Goal: Task Accomplishment & Management: Manage account settings

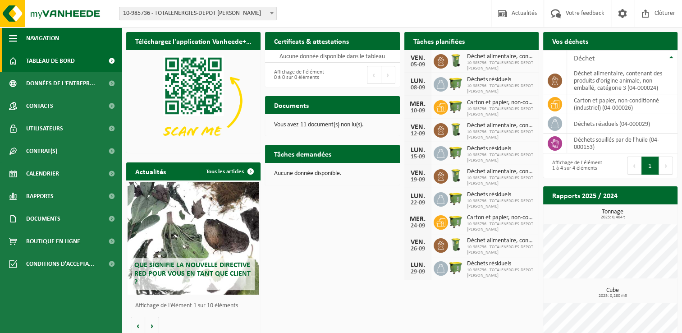
click at [13, 35] on span "button" at bounding box center [13, 38] width 8 height 23
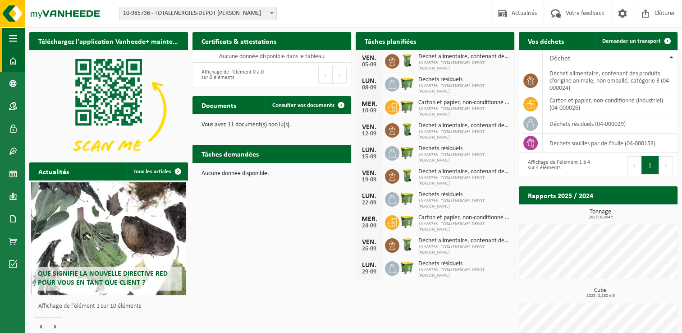
click at [13, 35] on span "button" at bounding box center [13, 38] width 8 height 23
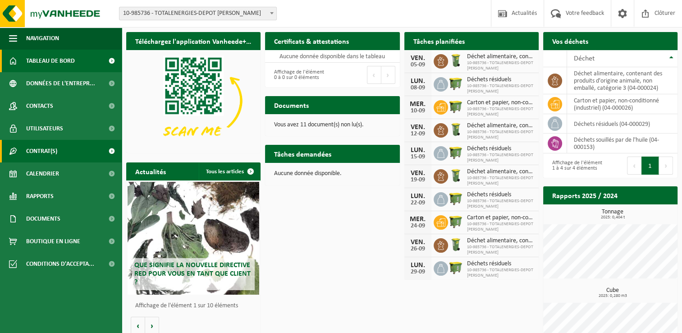
click at [52, 153] on span "Contrat(s)" at bounding box center [41, 151] width 31 height 23
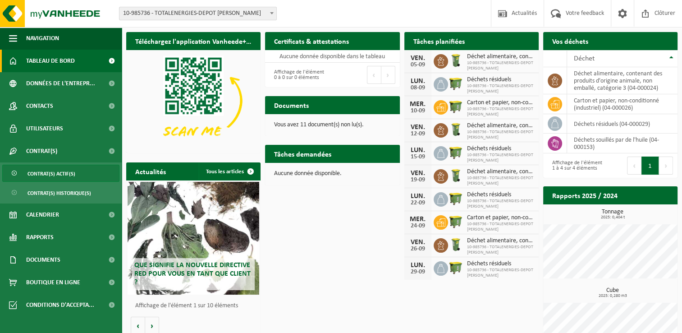
click at [61, 175] on span "Contrat(s) actif(s)" at bounding box center [52, 173] width 48 height 17
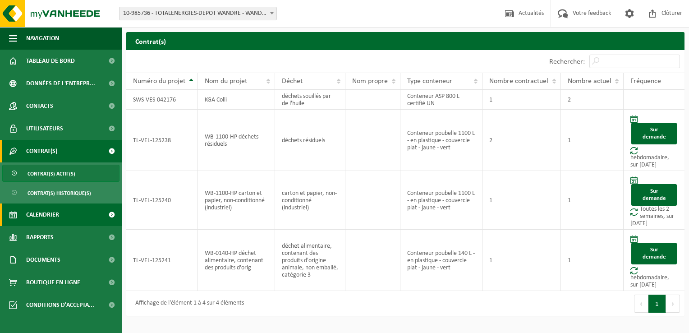
click at [42, 214] on span "Calendrier" at bounding box center [42, 214] width 33 height 23
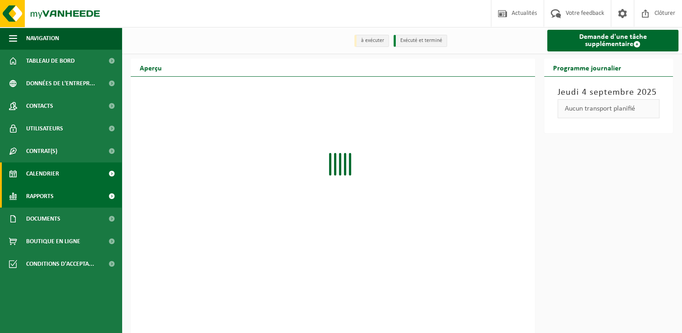
click at [46, 192] on span "Rapports" at bounding box center [40, 196] width 28 height 23
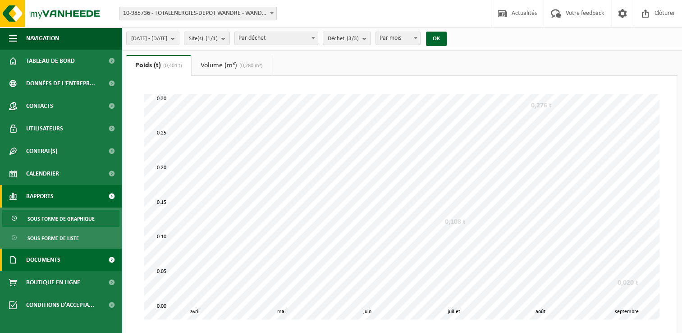
click at [52, 261] on span "Documents" at bounding box center [43, 259] width 34 height 23
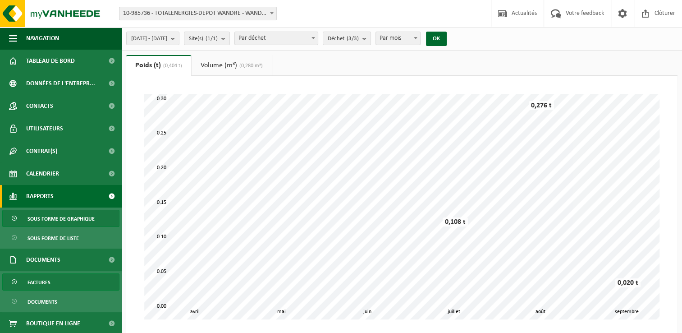
click at [38, 280] on span "Factures" at bounding box center [39, 282] width 23 height 17
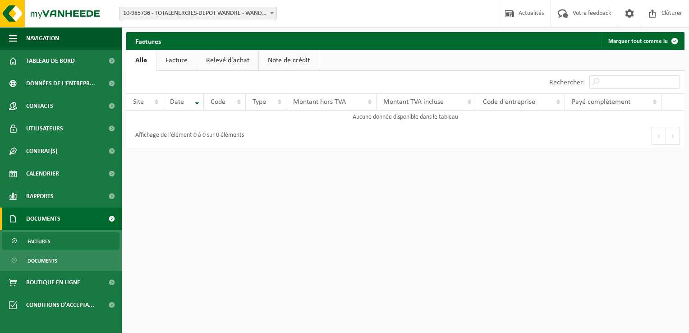
click at [183, 60] on link "Facture" at bounding box center [176, 60] width 40 height 21
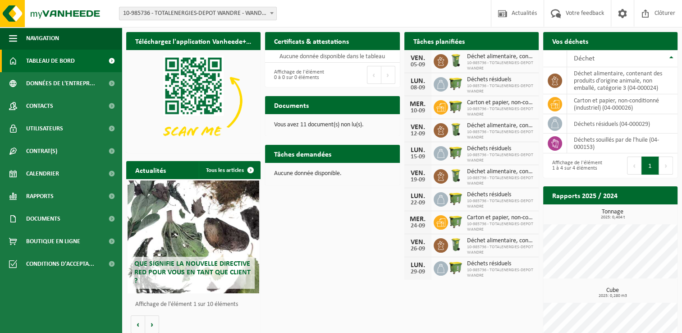
click at [441, 133] on icon at bounding box center [441, 130] width 9 height 9
click at [81, 176] on link "Calendrier" at bounding box center [61, 173] width 122 height 23
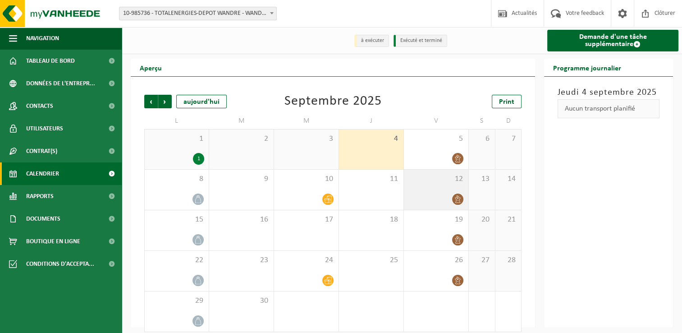
click at [455, 196] on icon at bounding box center [458, 199] width 8 height 8
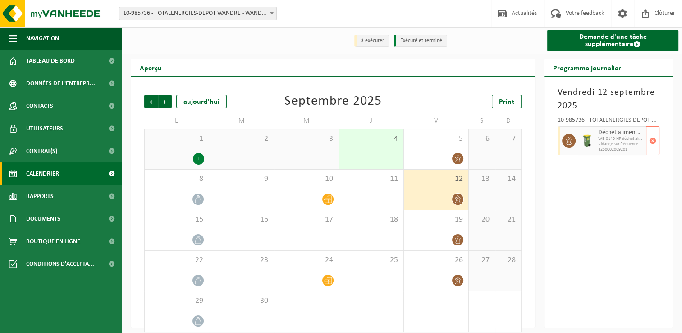
click at [604, 145] on span "Vidange sur fréquence fixe" at bounding box center [621, 144] width 46 height 5
click at [653, 144] on span "button" at bounding box center [652, 141] width 7 height 18
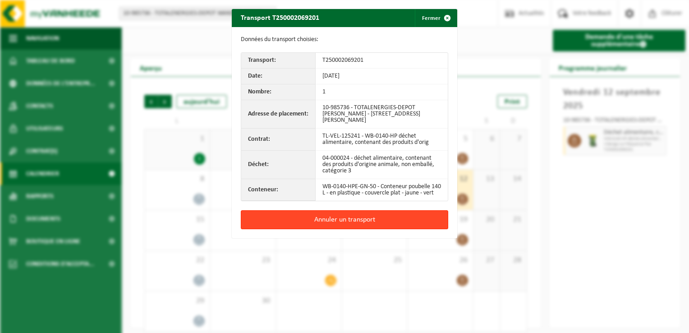
click at [378, 226] on button "Annuler un transport" at bounding box center [344, 219] width 207 height 19
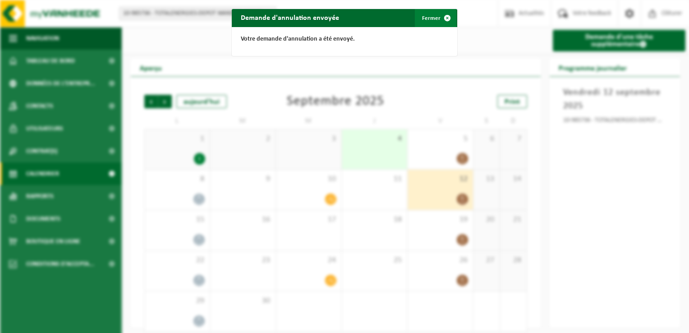
click at [444, 19] on span "button" at bounding box center [447, 18] width 18 height 18
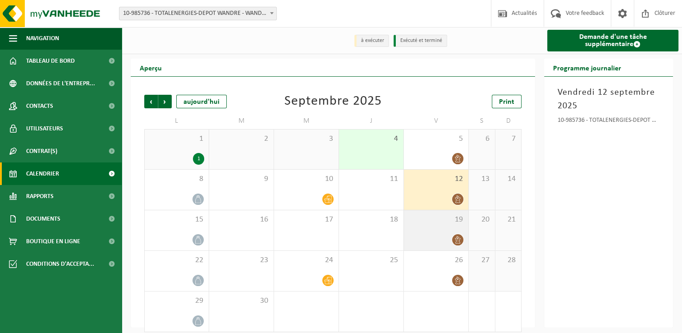
click at [441, 237] on div at bounding box center [436, 240] width 55 height 12
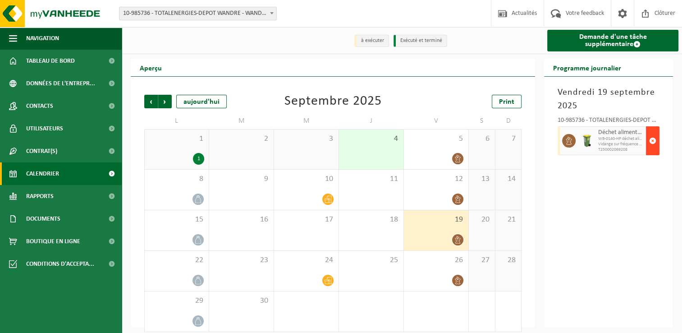
click at [654, 143] on span "button" at bounding box center [652, 141] width 7 height 18
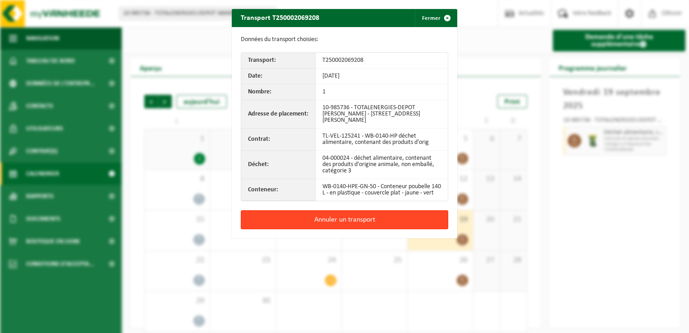
click at [325, 223] on button "Annuler un transport" at bounding box center [344, 219] width 207 height 19
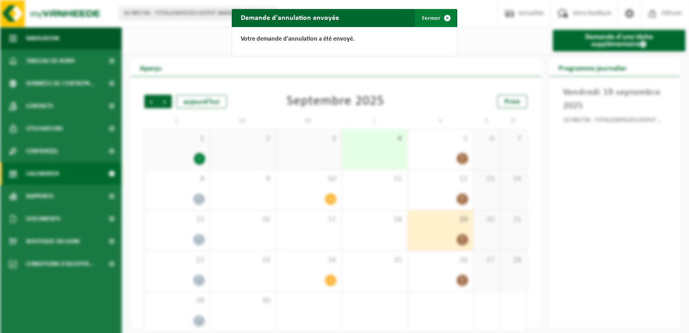
click at [446, 18] on span "button" at bounding box center [447, 18] width 18 height 18
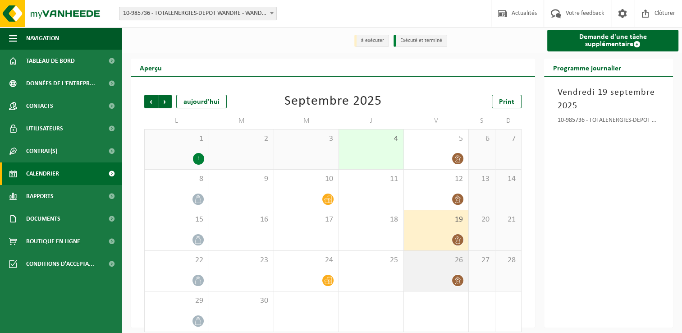
click at [435, 264] on span "26" at bounding box center [436, 260] width 55 height 10
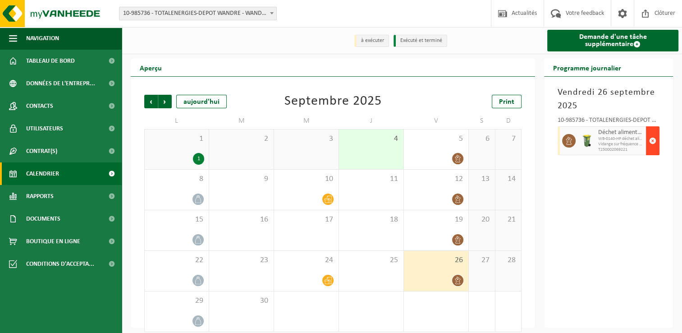
click at [655, 146] on span "button" at bounding box center [652, 141] width 7 height 18
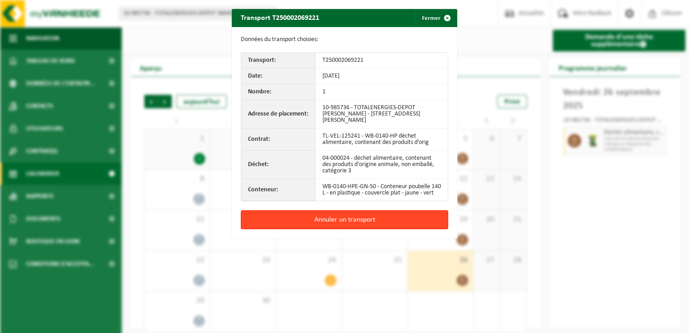
click at [320, 225] on button "Annuler un transport" at bounding box center [344, 219] width 207 height 19
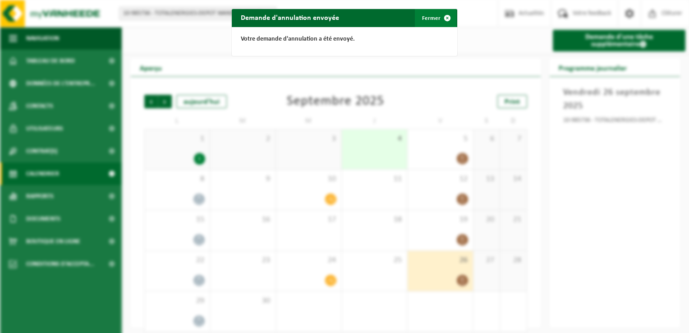
click at [434, 17] on button "Fermer" at bounding box center [435, 18] width 41 height 18
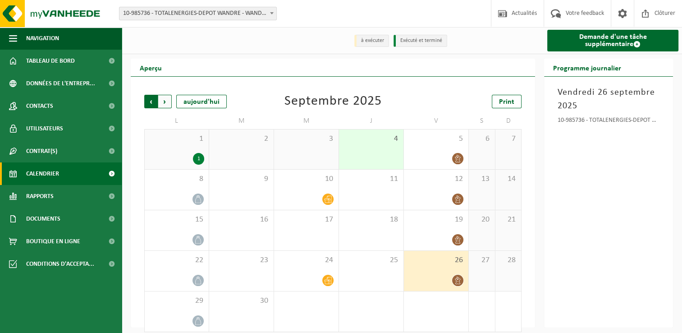
click at [165, 103] on span "Suivant" at bounding box center [165, 102] width 14 height 14
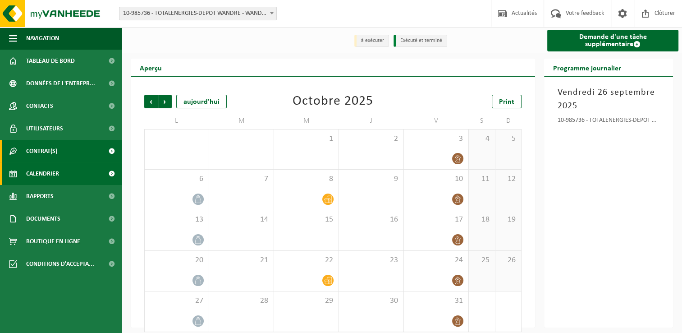
click at [54, 154] on span "Contrat(s)" at bounding box center [41, 151] width 31 height 23
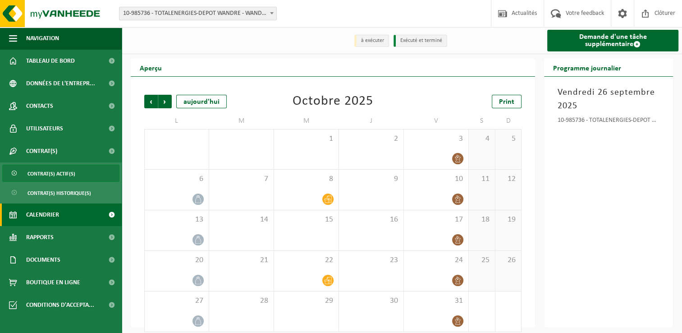
click at [51, 176] on span "Contrat(s) actif(s)" at bounding box center [52, 173] width 48 height 17
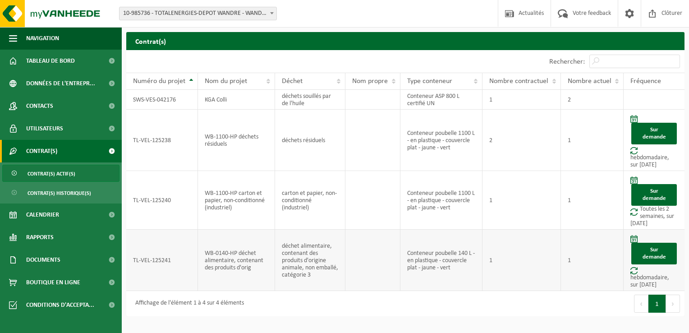
click at [647, 279] on td "Sur demande hebdomadaire, sur vendredi" at bounding box center [654, 260] width 61 height 61
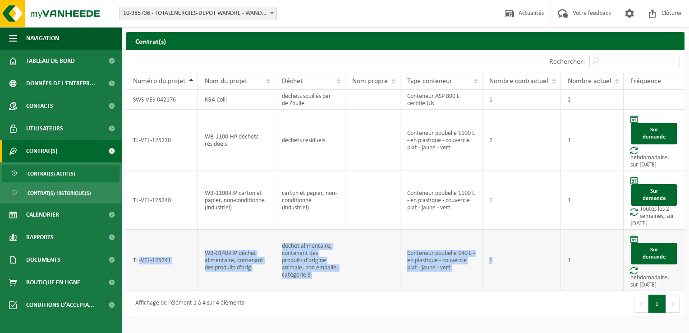
drag, startPoint x: 139, startPoint y: 242, endPoint x: 503, endPoint y: 284, distance: 365.9
click at [503, 284] on tr "TL-VEL-125241 WB-0140-HP déchet alimentaire, contenant des produits d'orig déch…" at bounding box center [405, 260] width 558 height 61
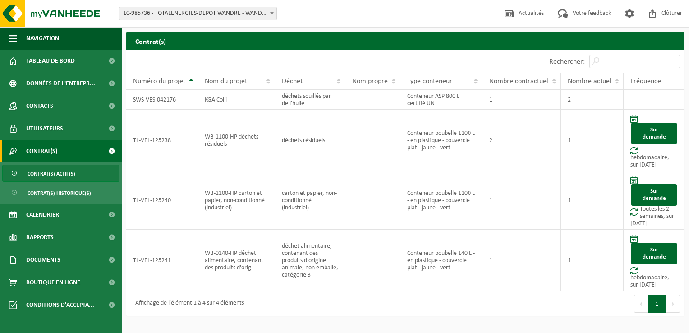
drag, startPoint x: 503, startPoint y: 284, endPoint x: 496, endPoint y: 312, distance: 28.8
click at [496, 312] on div "Premier Précédent 1 Suivant Dernier" at bounding box center [544, 303] width 279 height 25
click at [499, 312] on div "Premier Précédent 1 Suivant Dernier" at bounding box center [544, 303] width 279 height 25
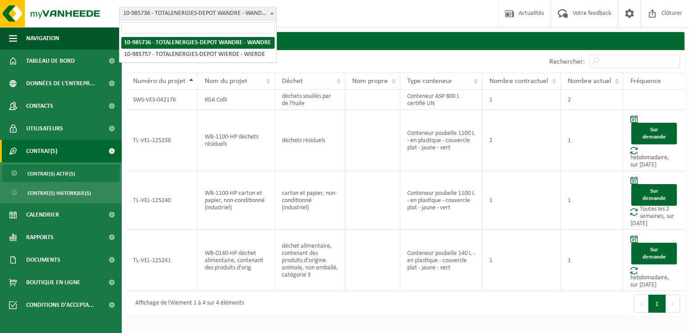
click at [173, 17] on span "10-985736 - TOTALENERGIES-DEPOT WANDRE - WANDRE" at bounding box center [198, 13] width 157 height 13
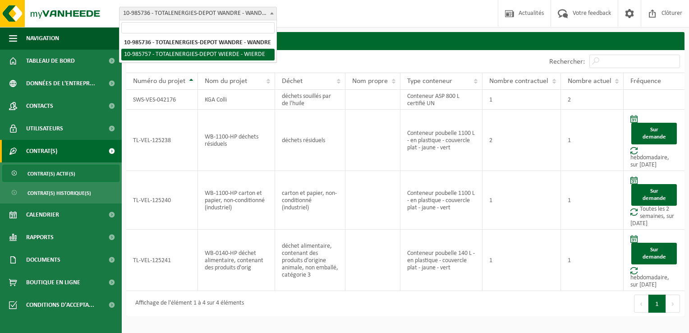
select select "165291"
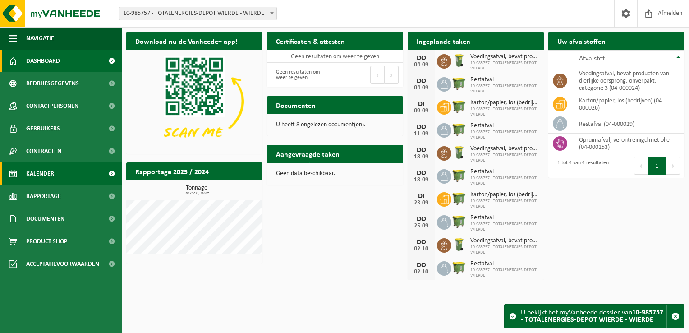
click at [46, 171] on span "Kalender" at bounding box center [40, 173] width 28 height 23
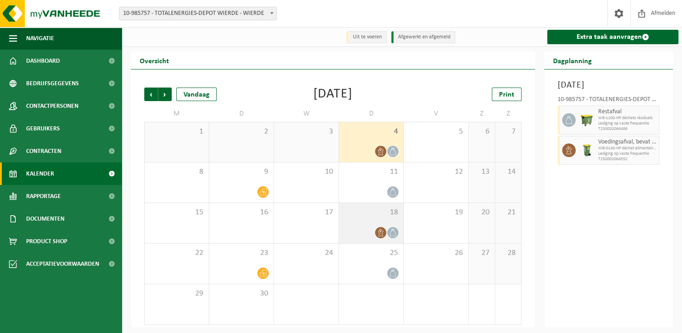
scroll to position [1, 0]
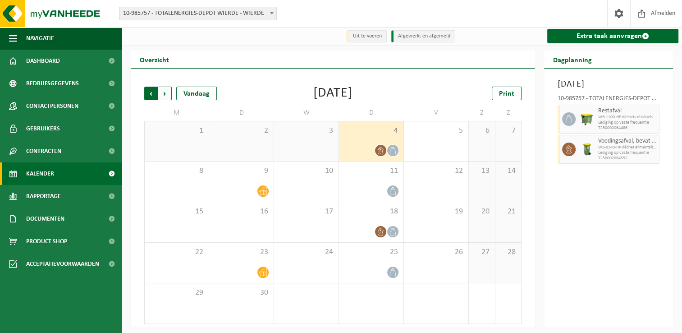
click at [165, 95] on span "Volgende" at bounding box center [165, 94] width 14 height 14
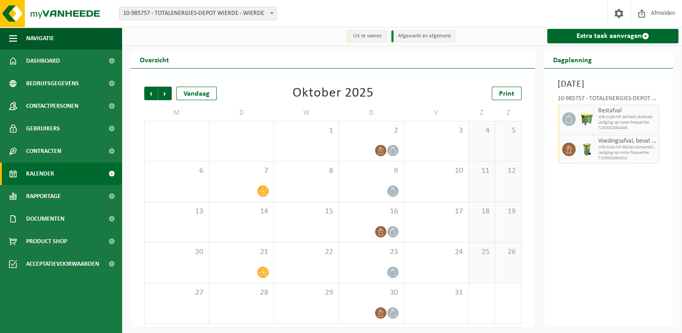
click at [65, 170] on link "Kalender" at bounding box center [61, 173] width 122 height 23
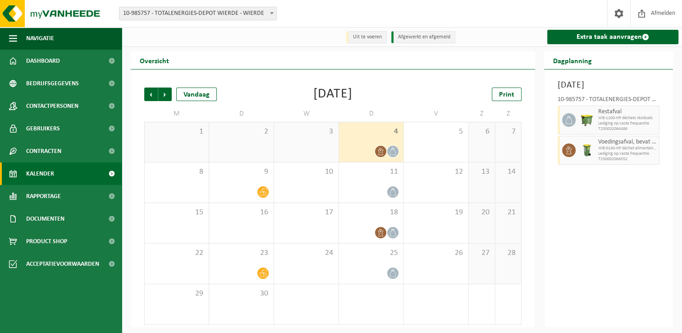
click at [219, 17] on span "10-985757 - TOTALENERGIES-DEPOT WIERDE - WIERDE" at bounding box center [198, 13] width 157 height 13
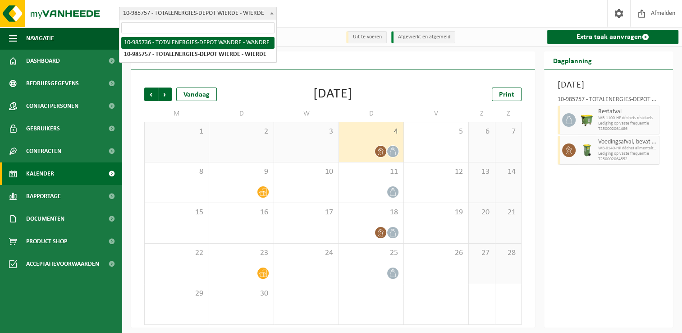
select select "165277"
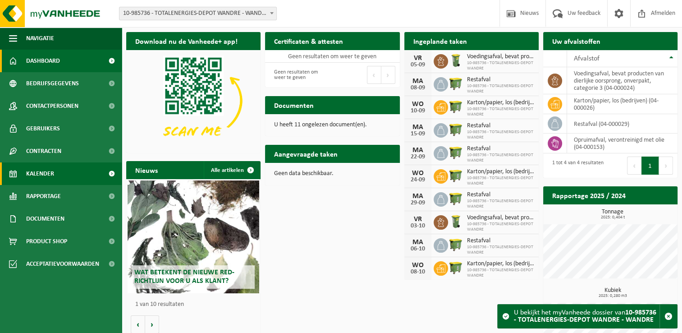
click at [41, 172] on span "Kalender" at bounding box center [40, 173] width 28 height 23
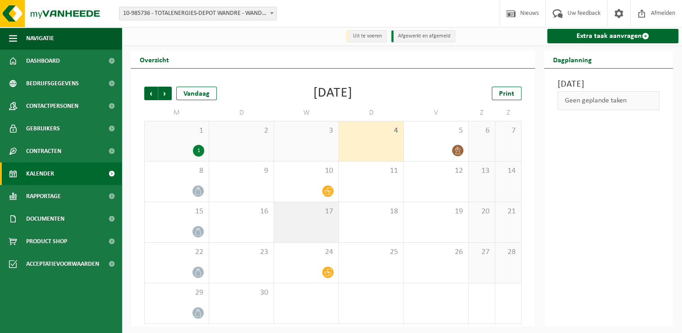
scroll to position [1, 0]
click at [165, 94] on span "Volgende" at bounding box center [165, 94] width 14 height 14
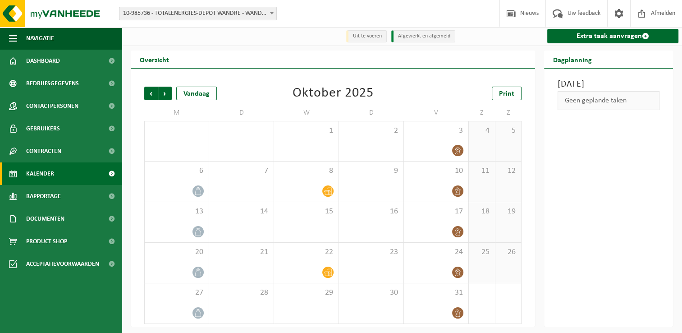
click at [165, 94] on span "Volgende" at bounding box center [165, 94] width 14 height 14
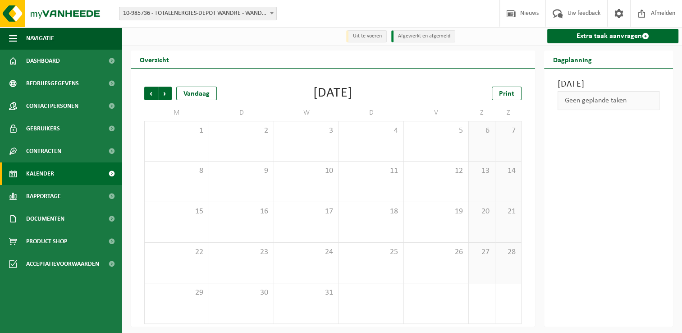
click at [165, 94] on span "Volgende" at bounding box center [165, 94] width 14 height 14
click at [149, 94] on span "Vorige" at bounding box center [151, 94] width 14 height 14
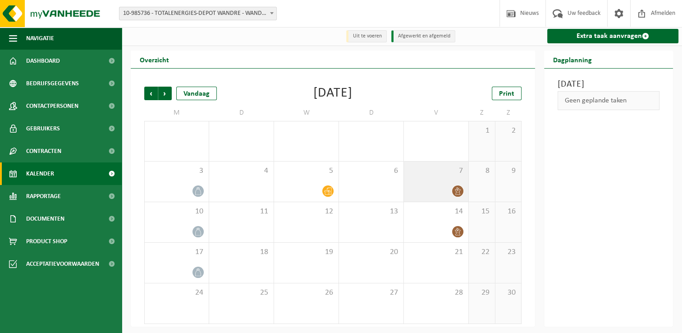
click at [449, 185] on div "7" at bounding box center [436, 181] width 64 height 40
